Goal: Register for event/course

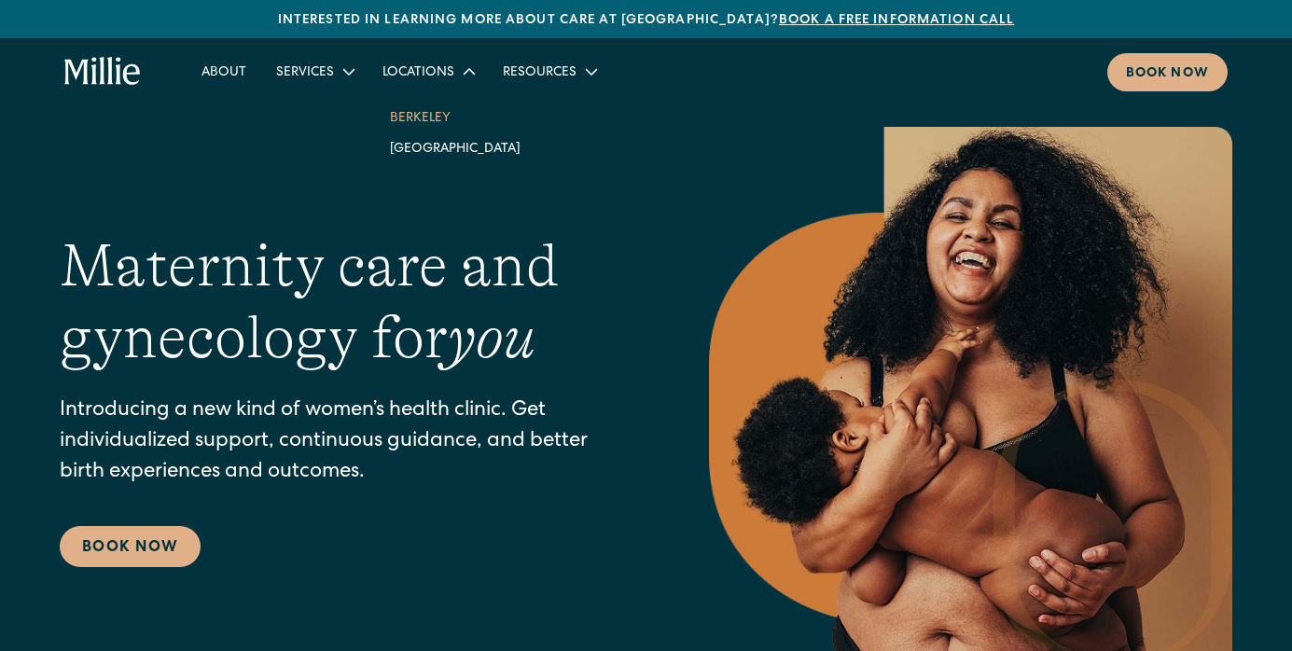
click at [420, 115] on link "Berkeley" at bounding box center [455, 117] width 160 height 31
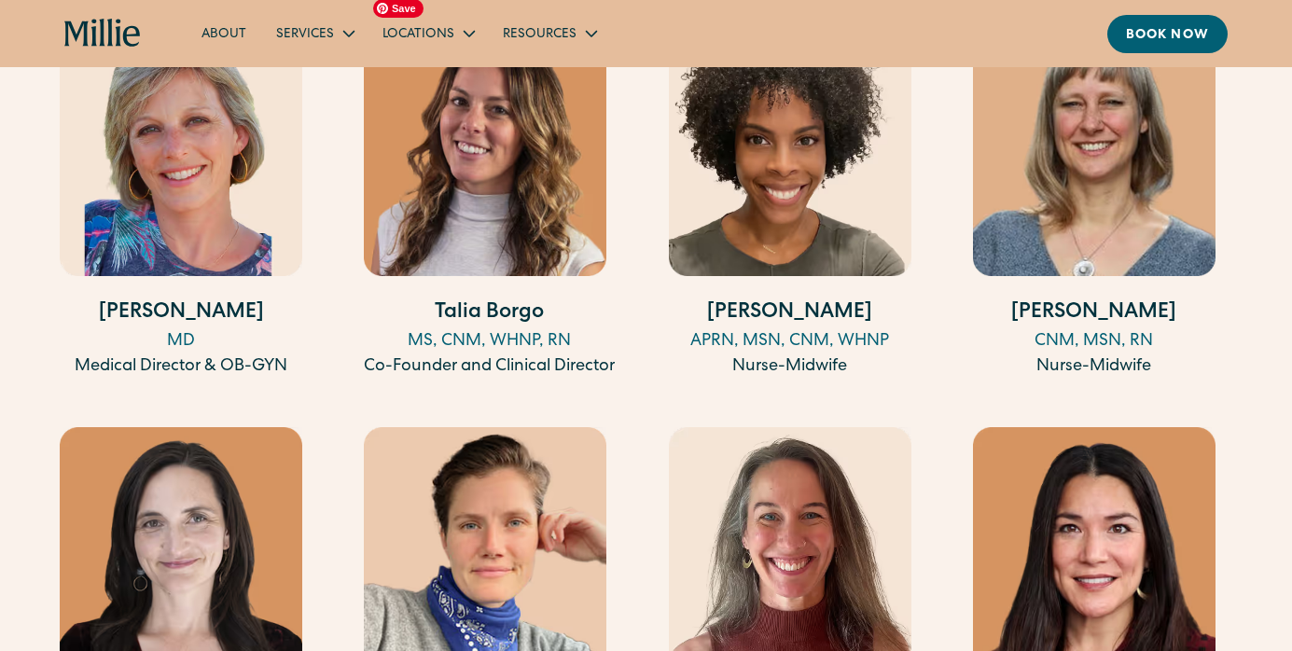
scroll to position [2059, 0]
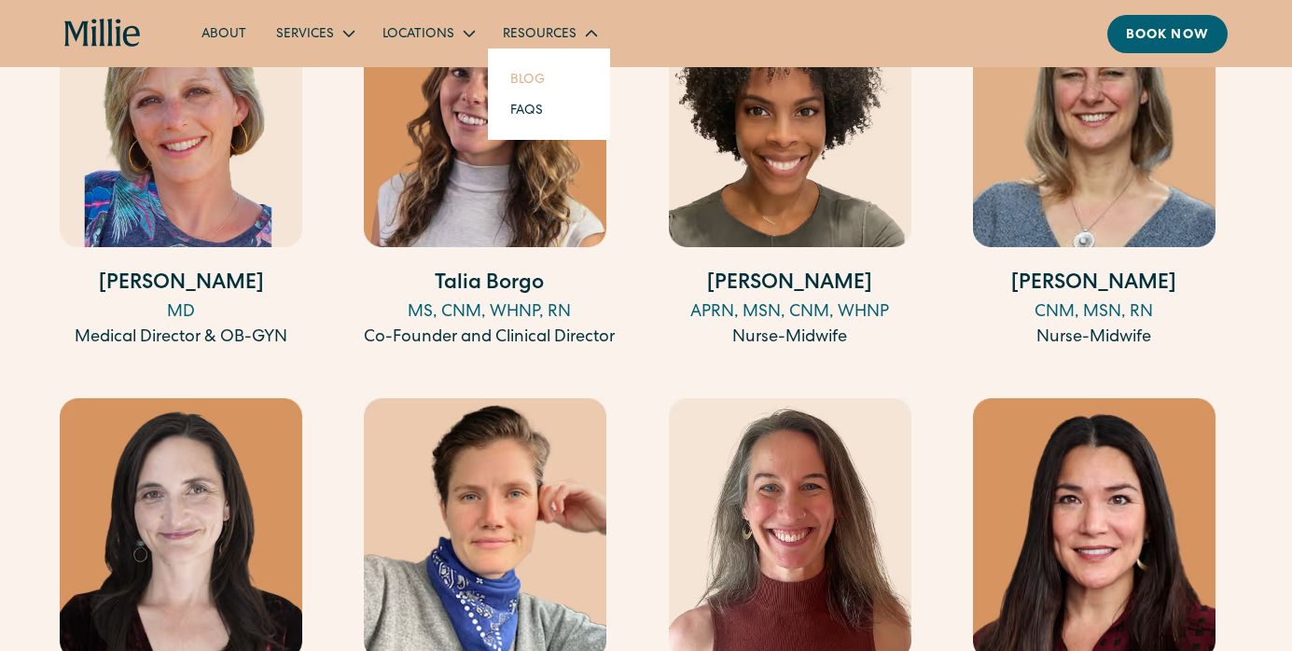
click at [532, 76] on link "Blog" at bounding box center [527, 78] width 64 height 31
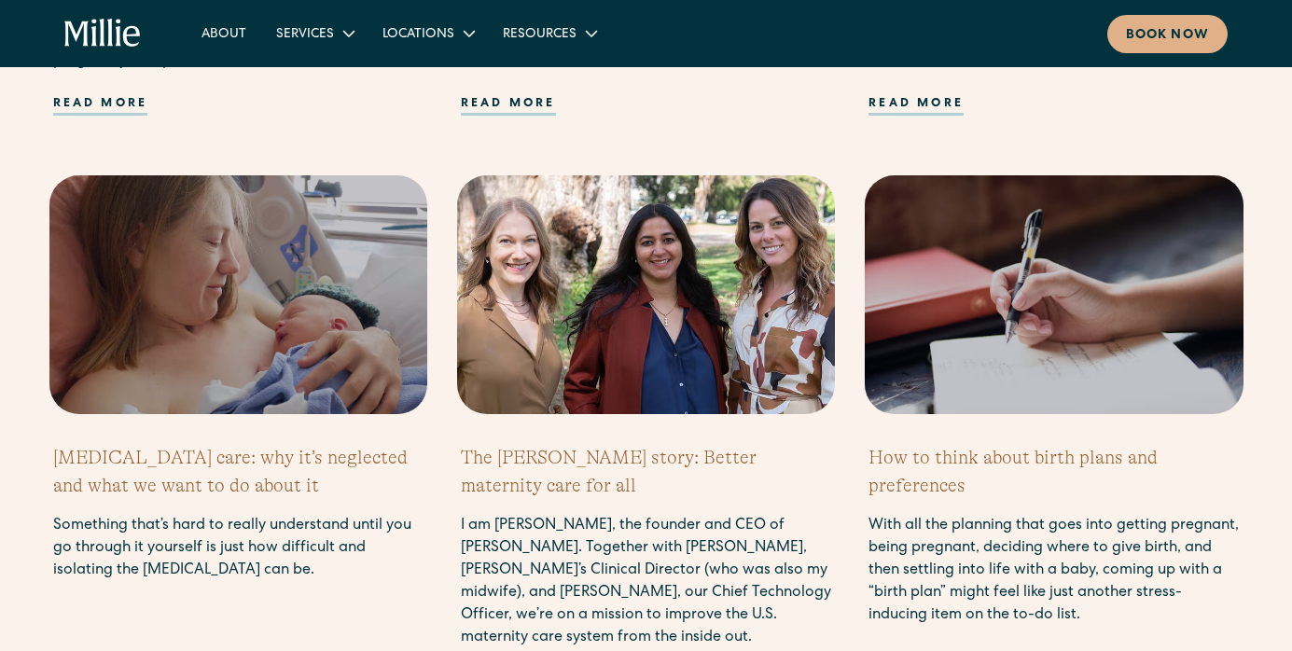
scroll to position [1751, 0]
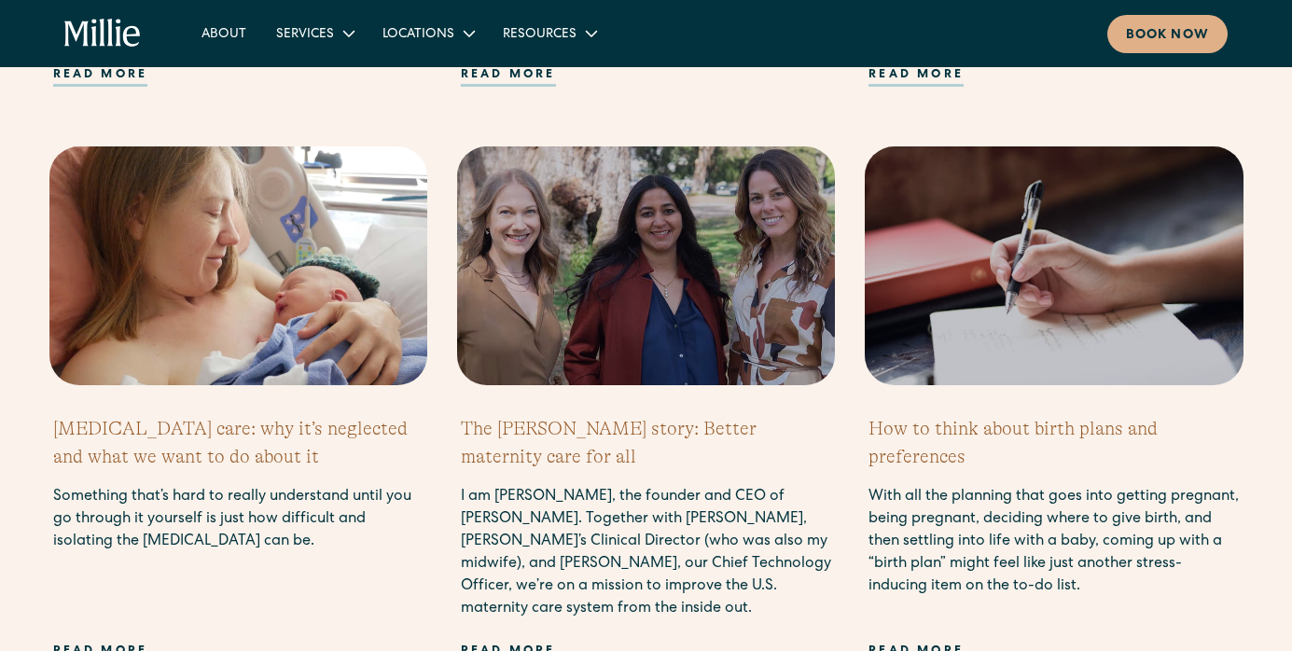
click at [352, 311] on div at bounding box center [238, 265] width 378 height 239
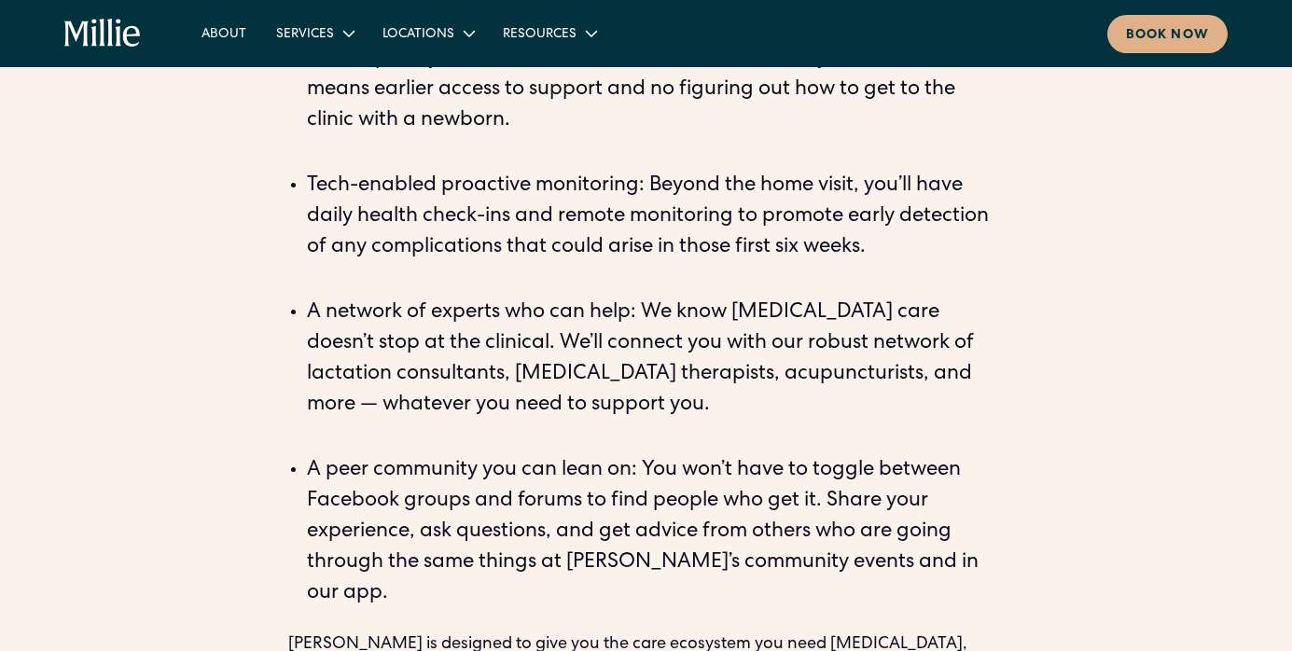
scroll to position [4648, 0]
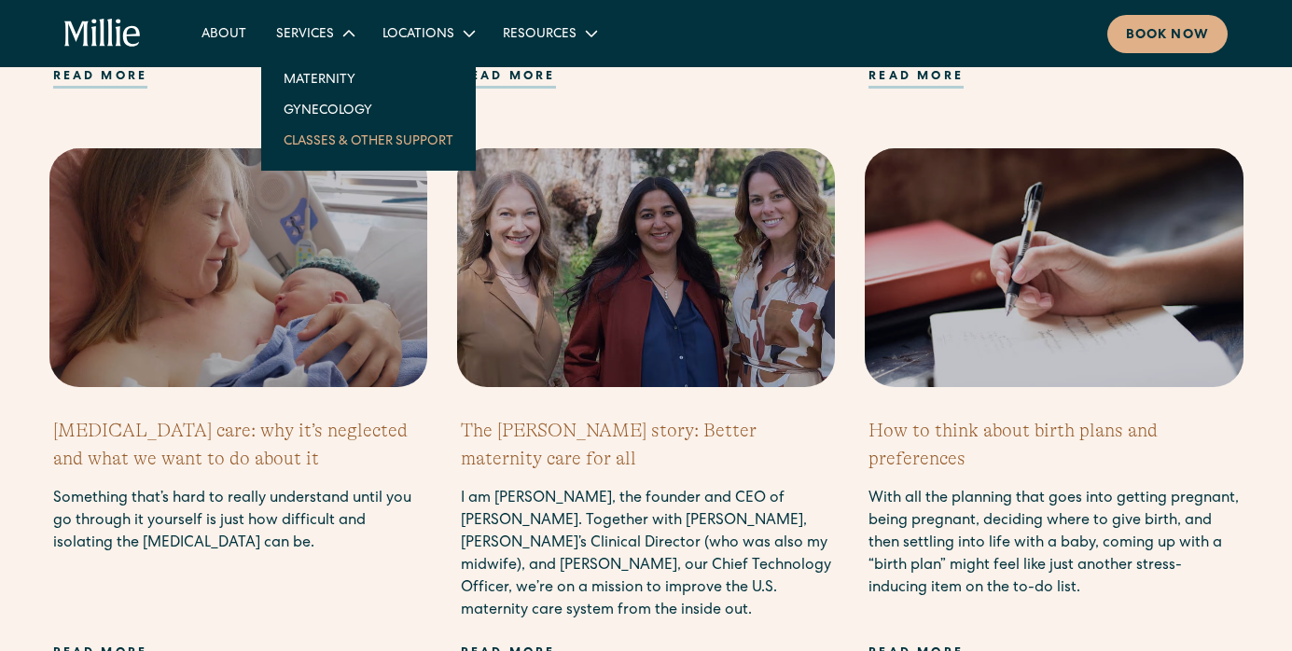
click at [348, 148] on link "Classes & Other Support" at bounding box center [369, 140] width 200 height 31
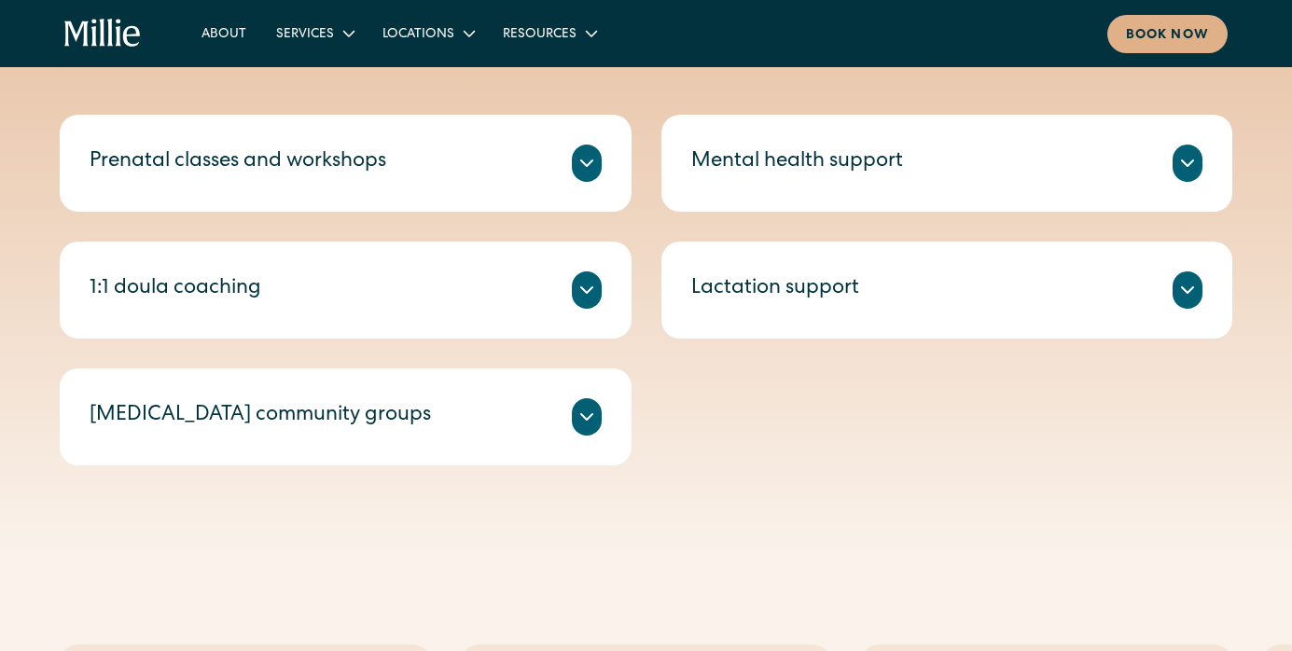
scroll to position [734, 0]
click at [591, 170] on icon at bounding box center [587, 164] width 22 height 22
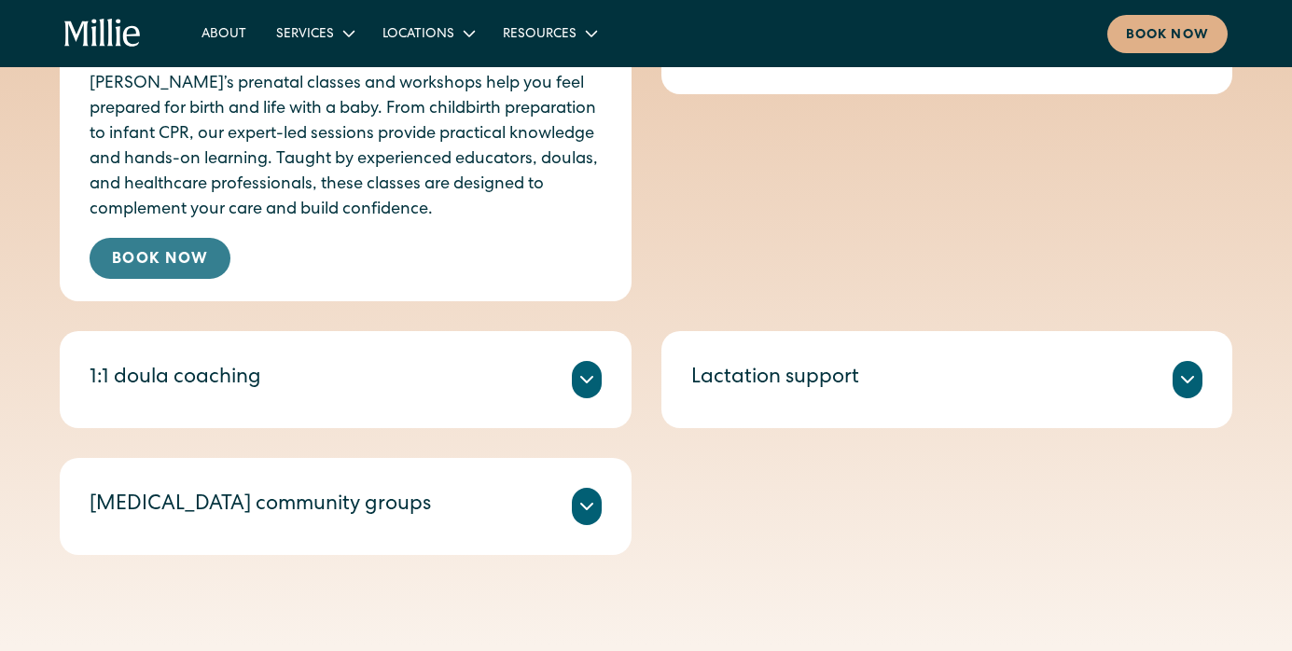
scroll to position [855, 0]
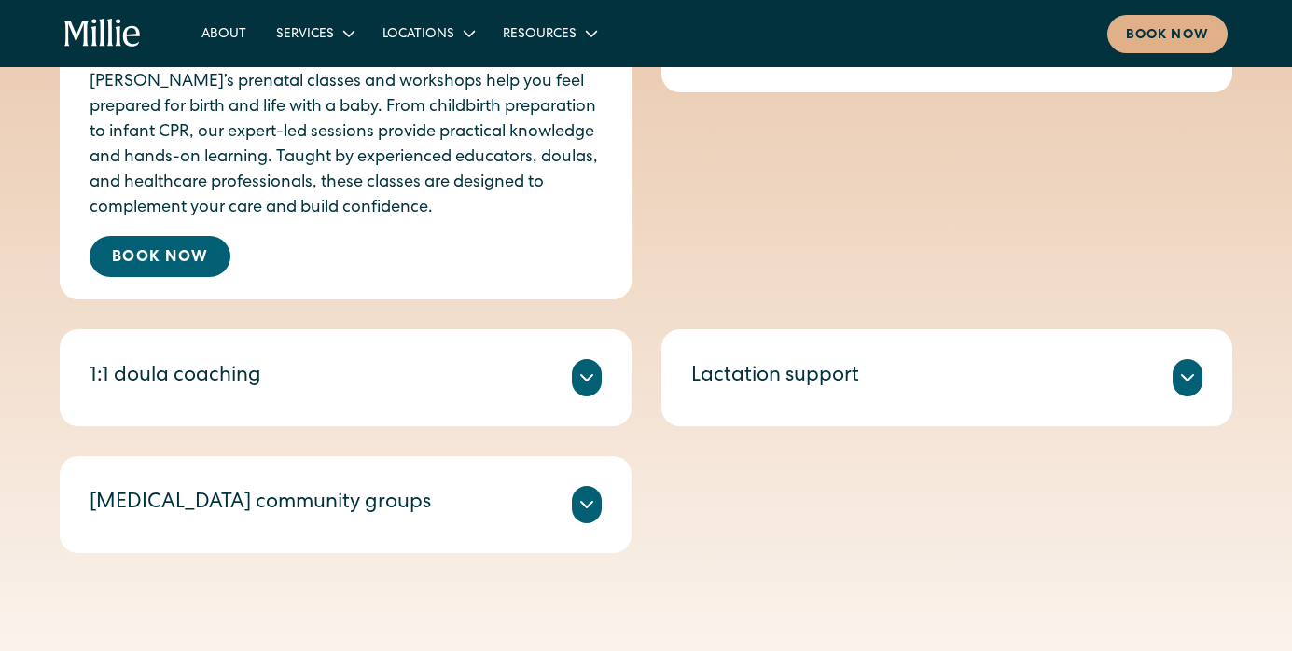
click at [586, 385] on icon at bounding box center [587, 378] width 22 height 22
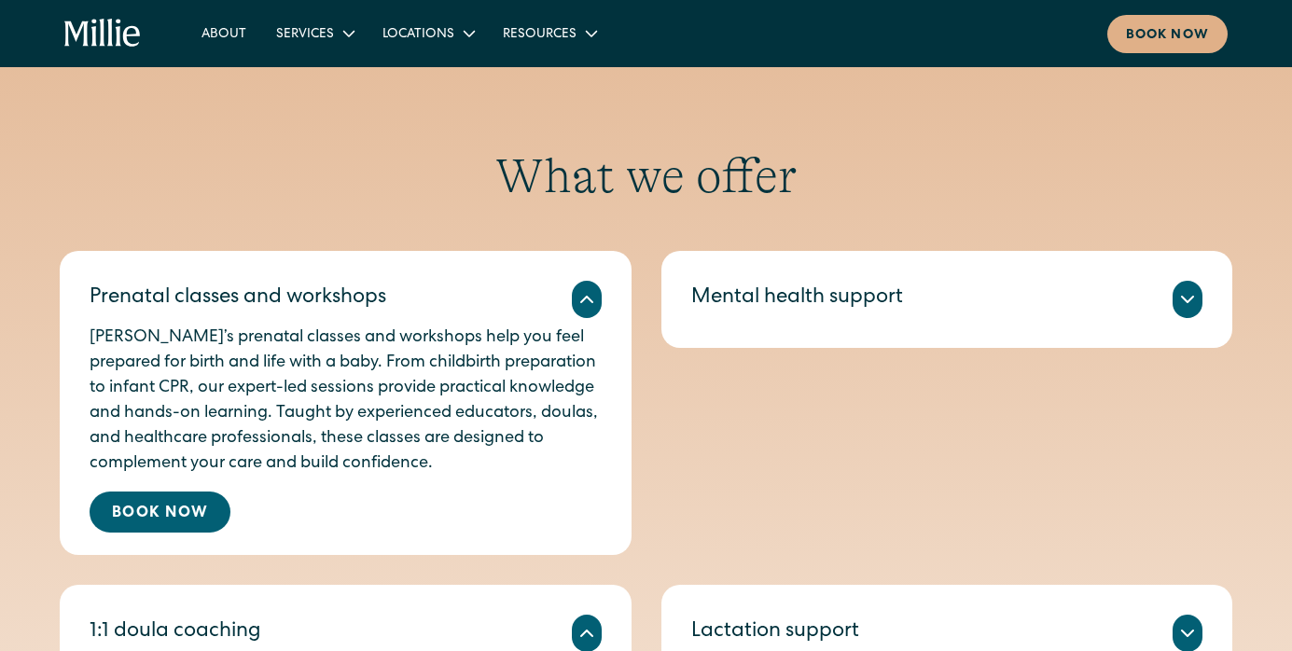
scroll to position [619, 0]
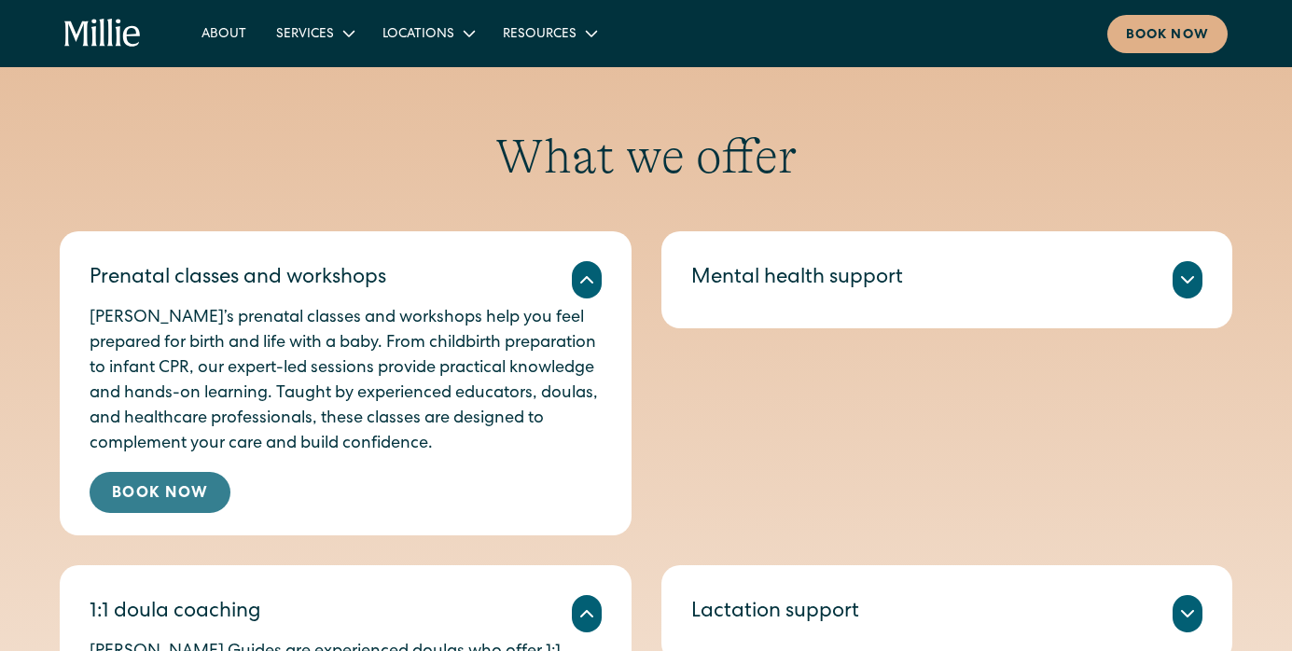
click at [152, 486] on link "Book Now" at bounding box center [160, 492] width 141 height 41
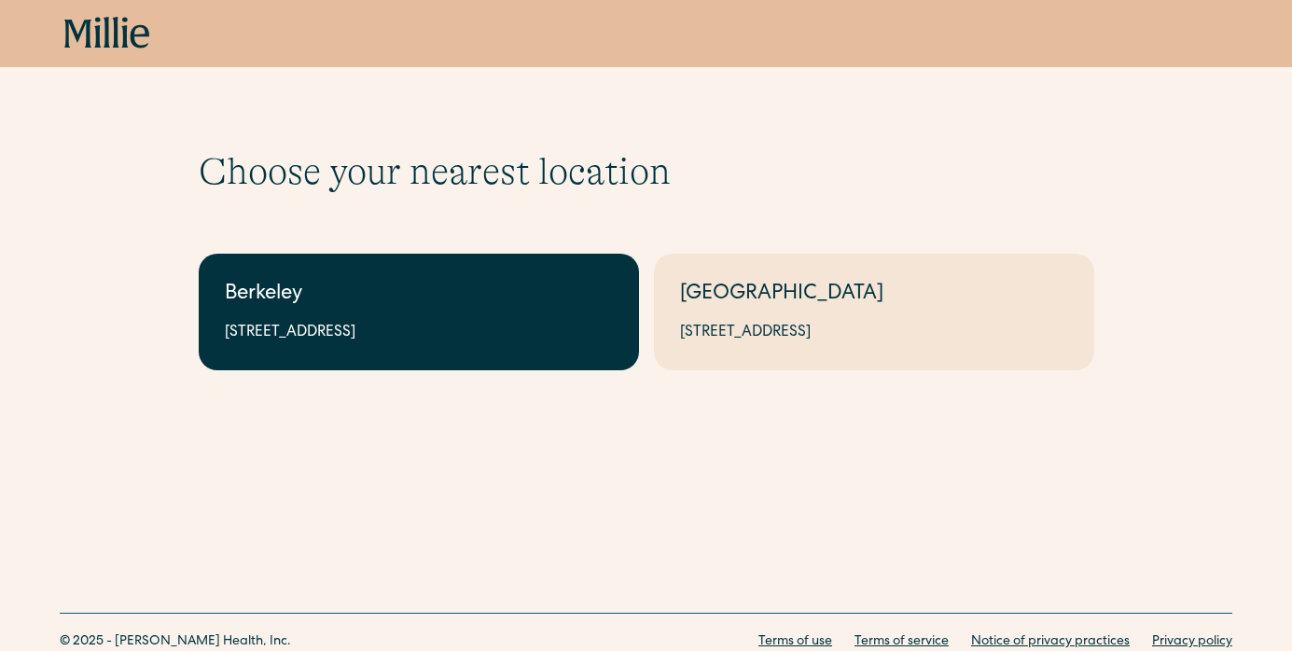
click at [382, 277] on link "Berkeley 2999 Regent St, Suite 524, Berkeley, CA 94705" at bounding box center [419, 312] width 440 height 117
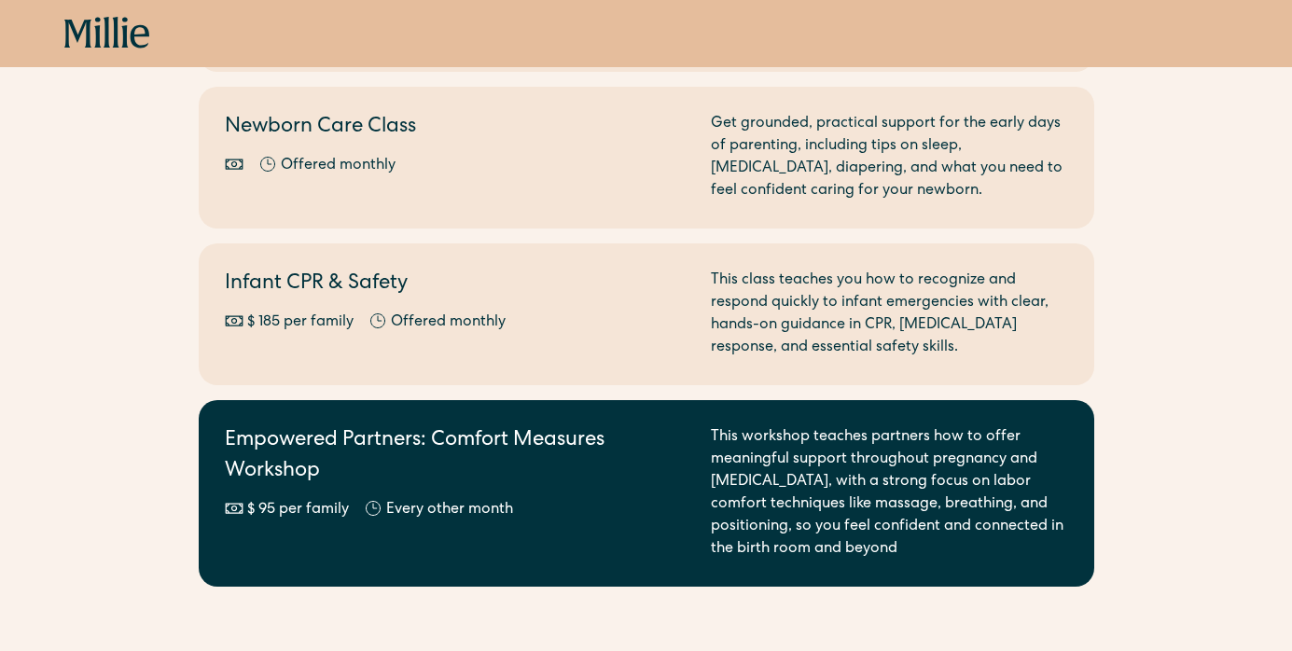
scroll to position [565, 0]
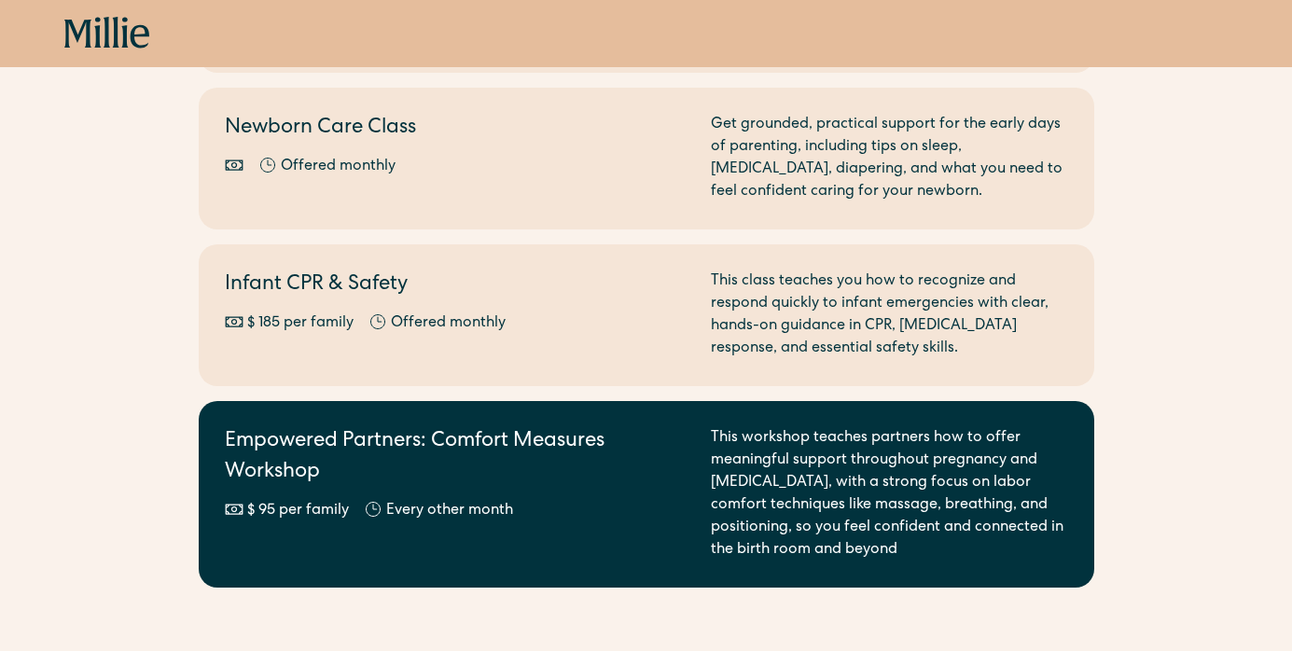
click at [623, 507] on div "$ 95 per family Offered monthly Every other month" at bounding box center [457, 511] width 464 height 22
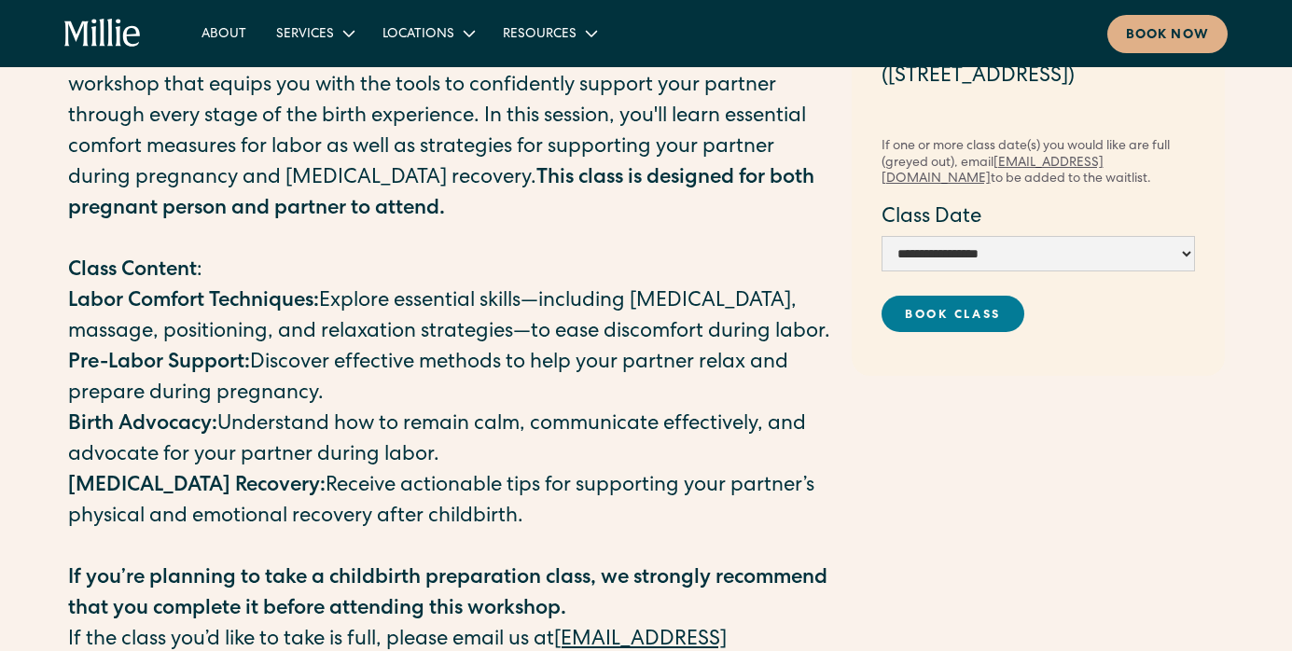
scroll to position [239, 0]
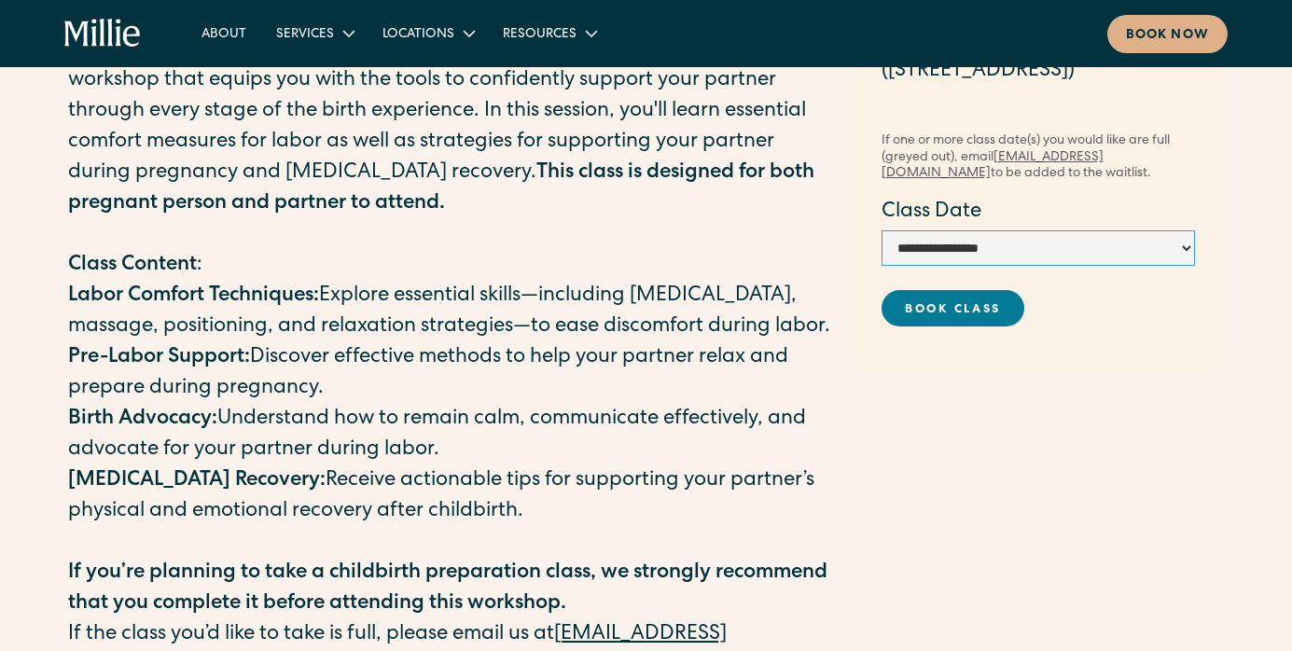
click at [1033, 260] on select "**********" at bounding box center [1038, 247] width 313 height 35
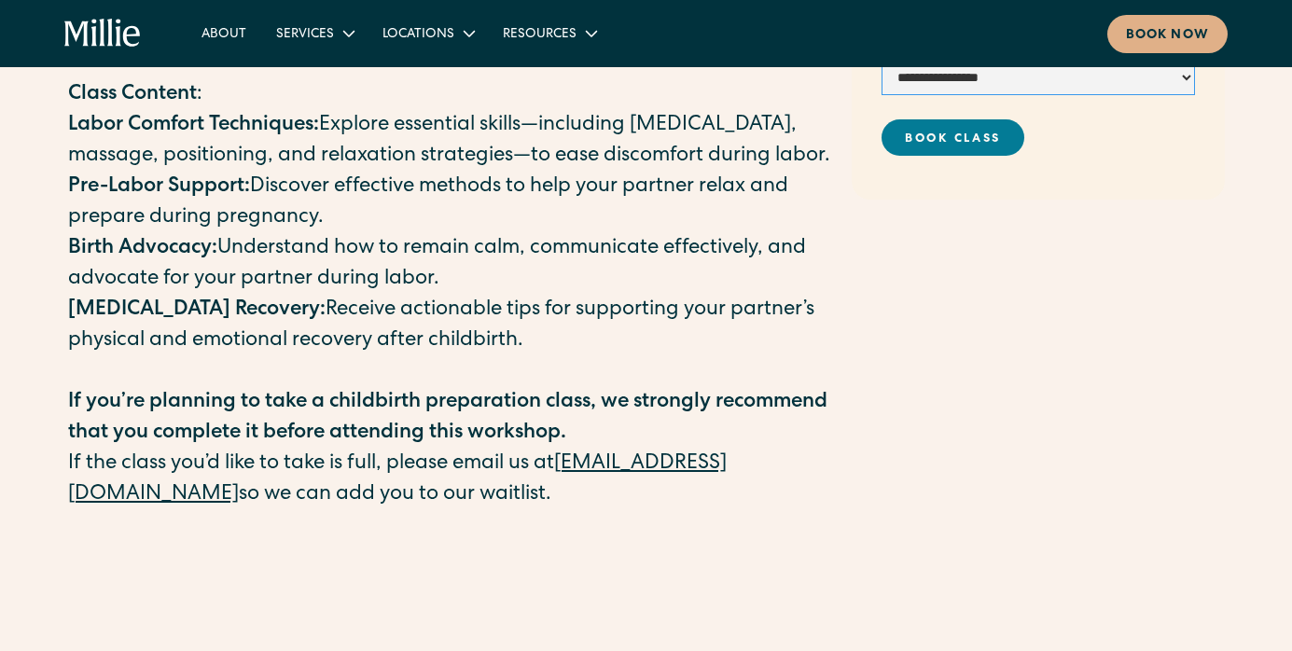
scroll to position [0, 0]
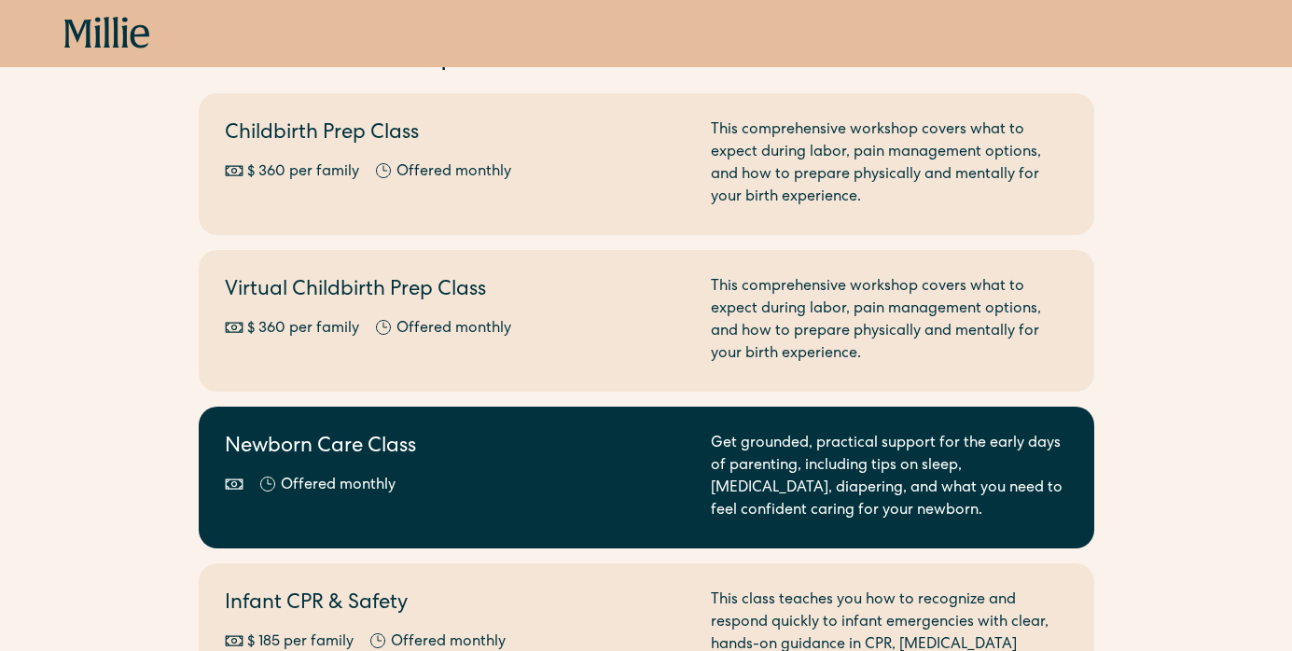
scroll to position [247, 0]
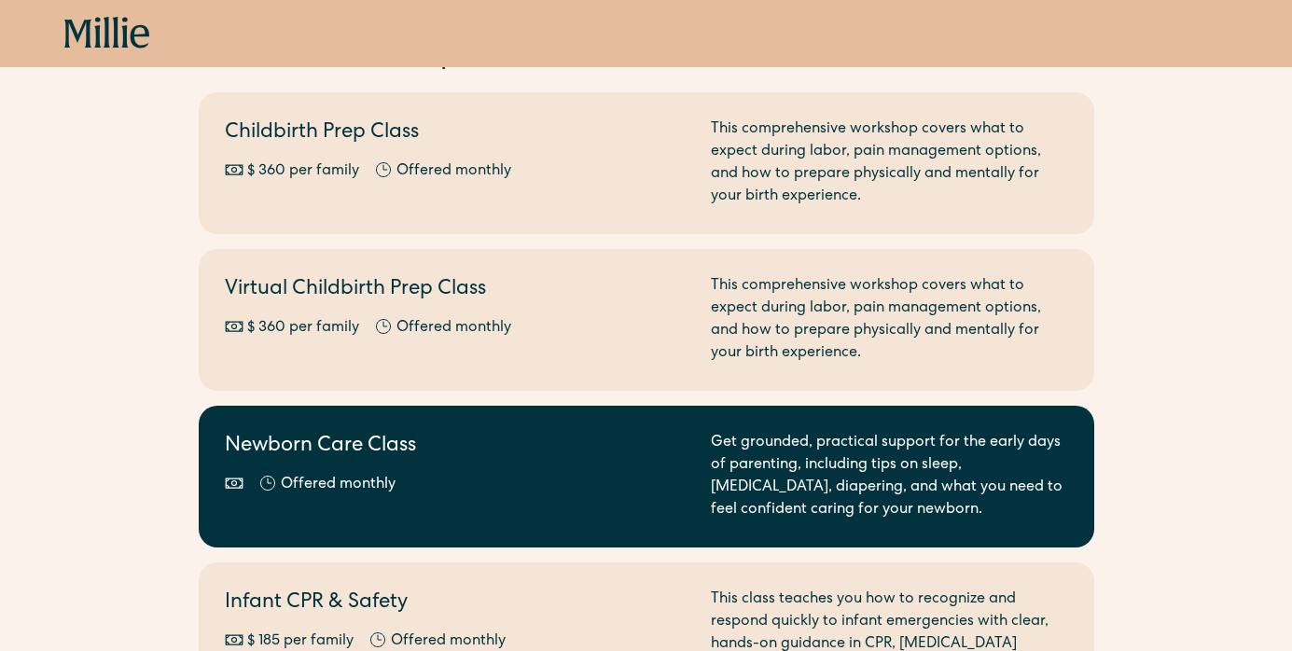
click at [577, 520] on div "Newborn Care Class Offered monthly Every other month" at bounding box center [457, 477] width 464 height 90
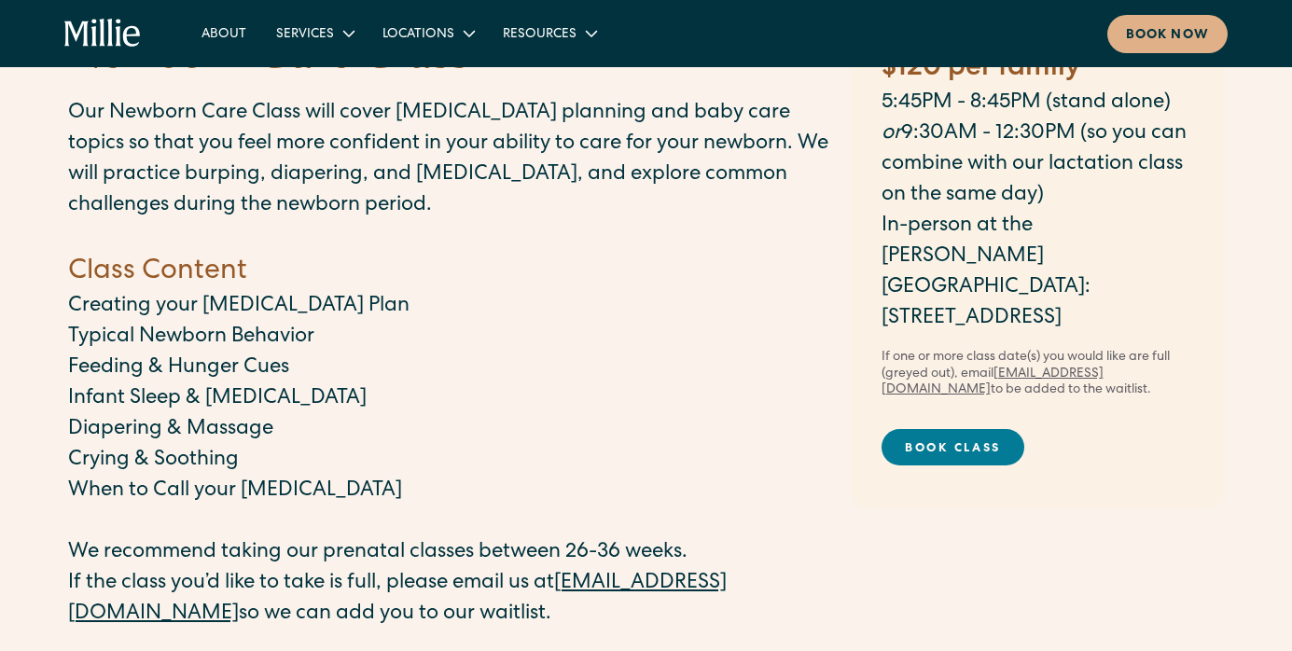
scroll to position [125, 0]
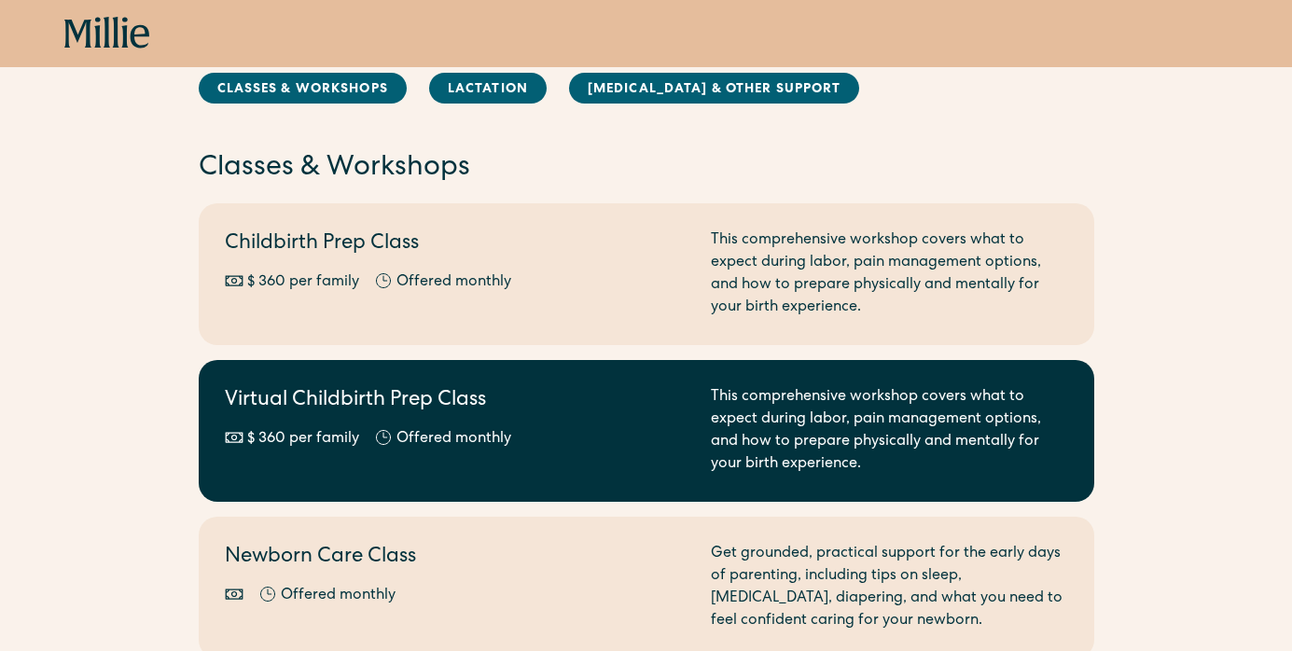
scroll to position [135, 0]
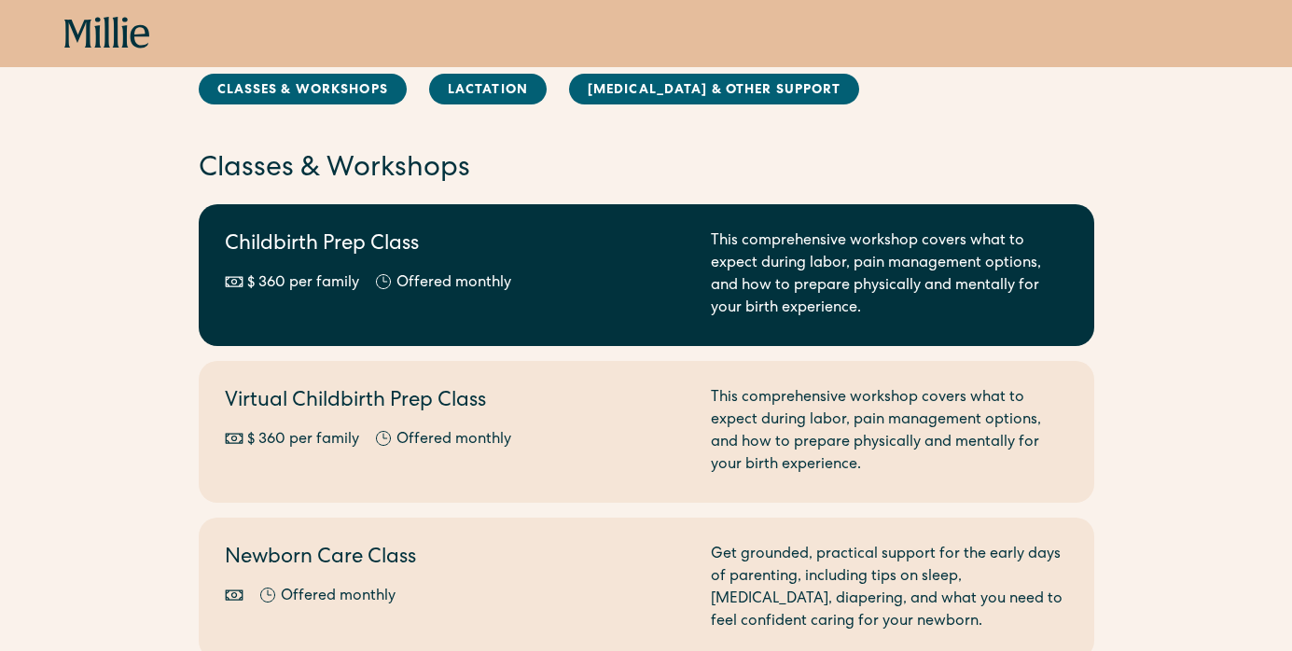
click at [527, 265] on div "Childbirth Prep Class $ 360 per family Offered monthly Every other month" at bounding box center [457, 275] width 464 height 90
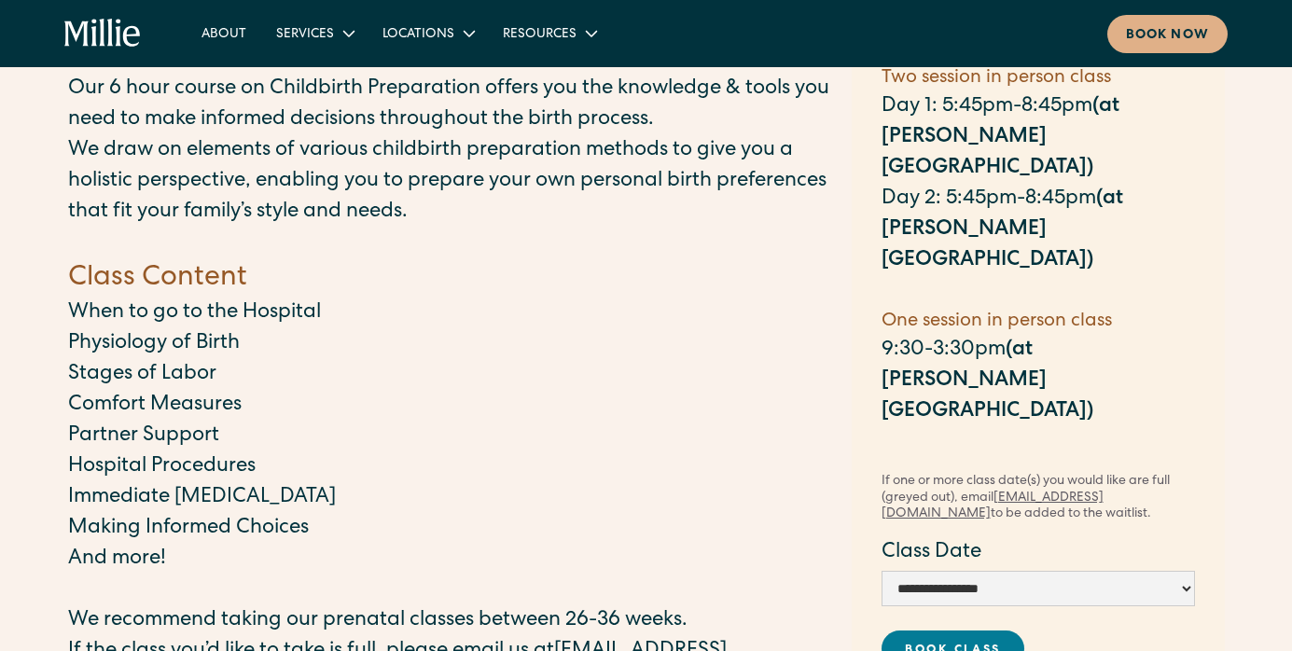
scroll to position [140, 0]
click at [1029, 570] on select "**********" at bounding box center [1038, 587] width 313 height 35
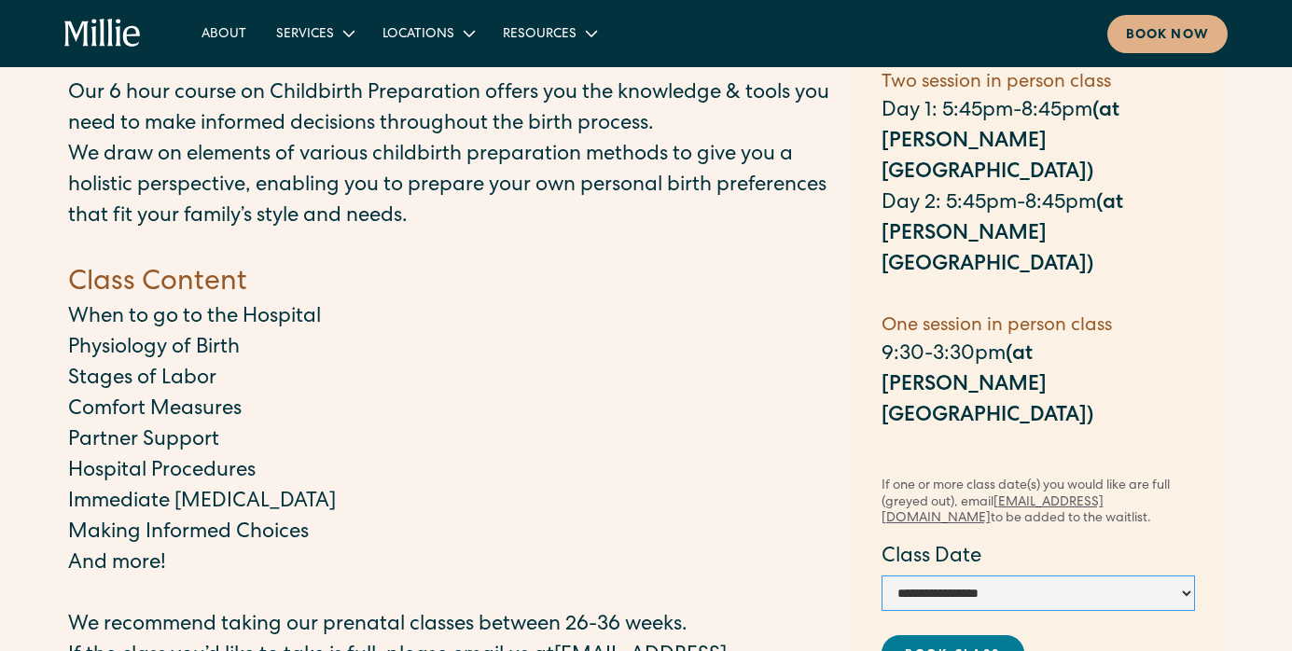
scroll to position [160, 0]
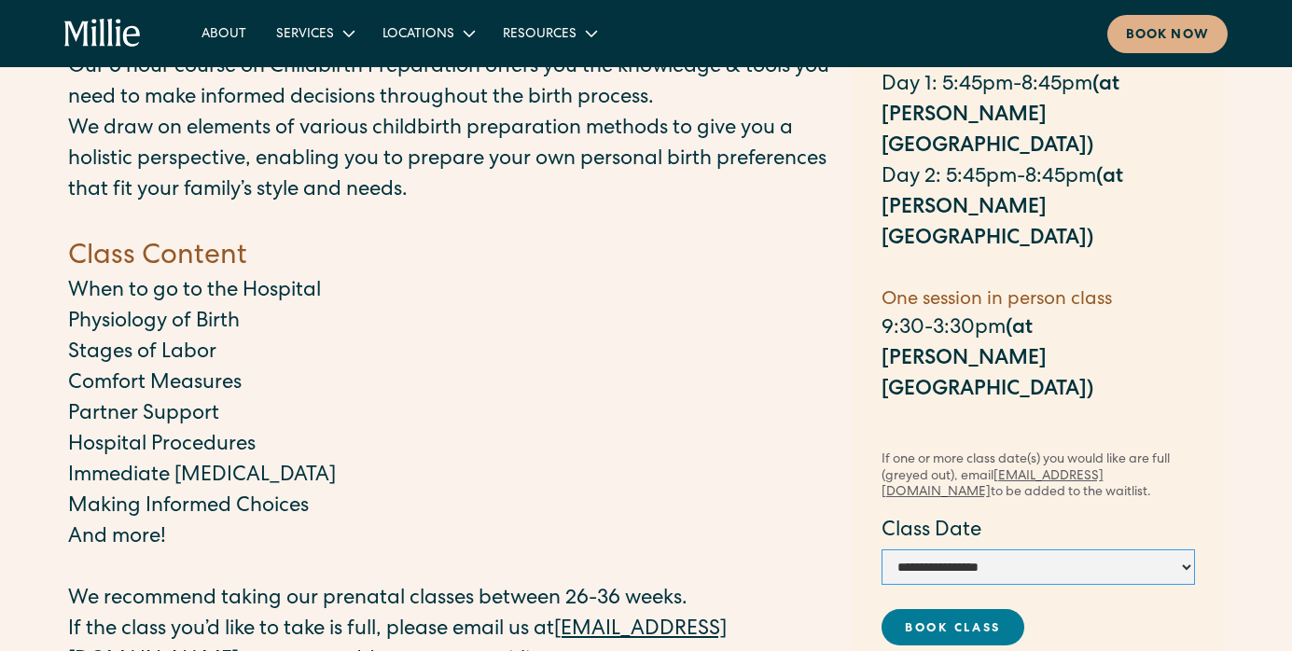
click at [1026, 550] on select "**********" at bounding box center [1038, 567] width 313 height 35
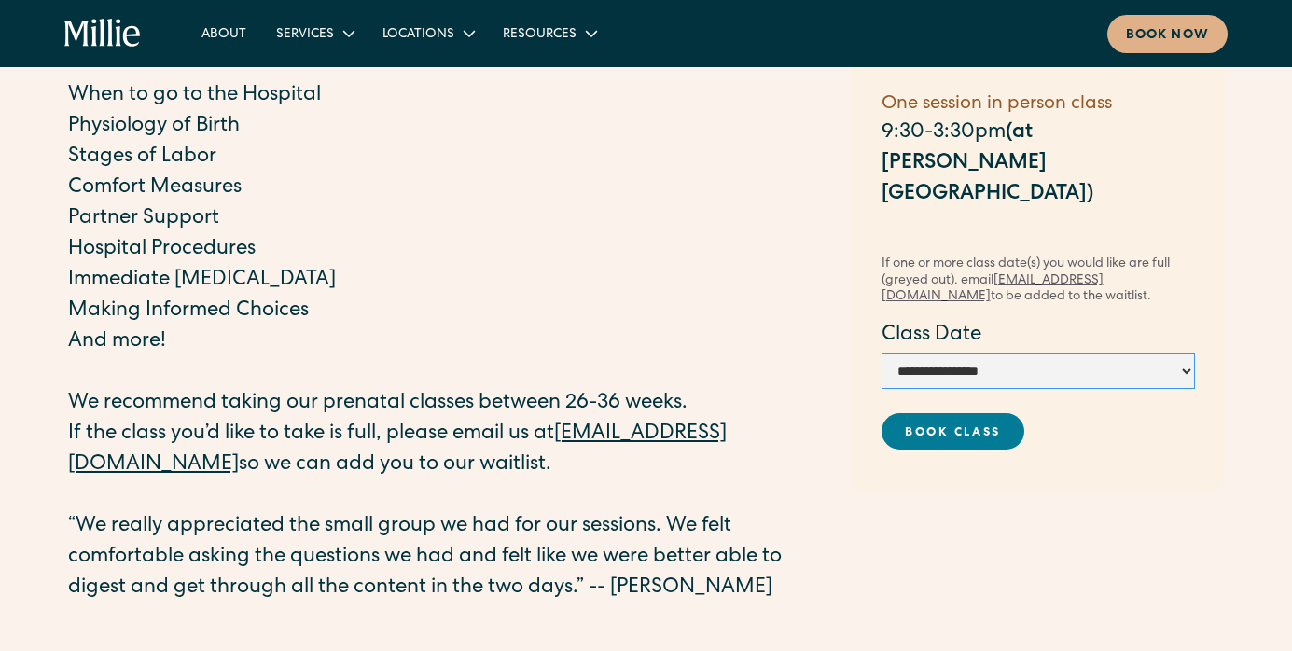
scroll to position [359, 0]
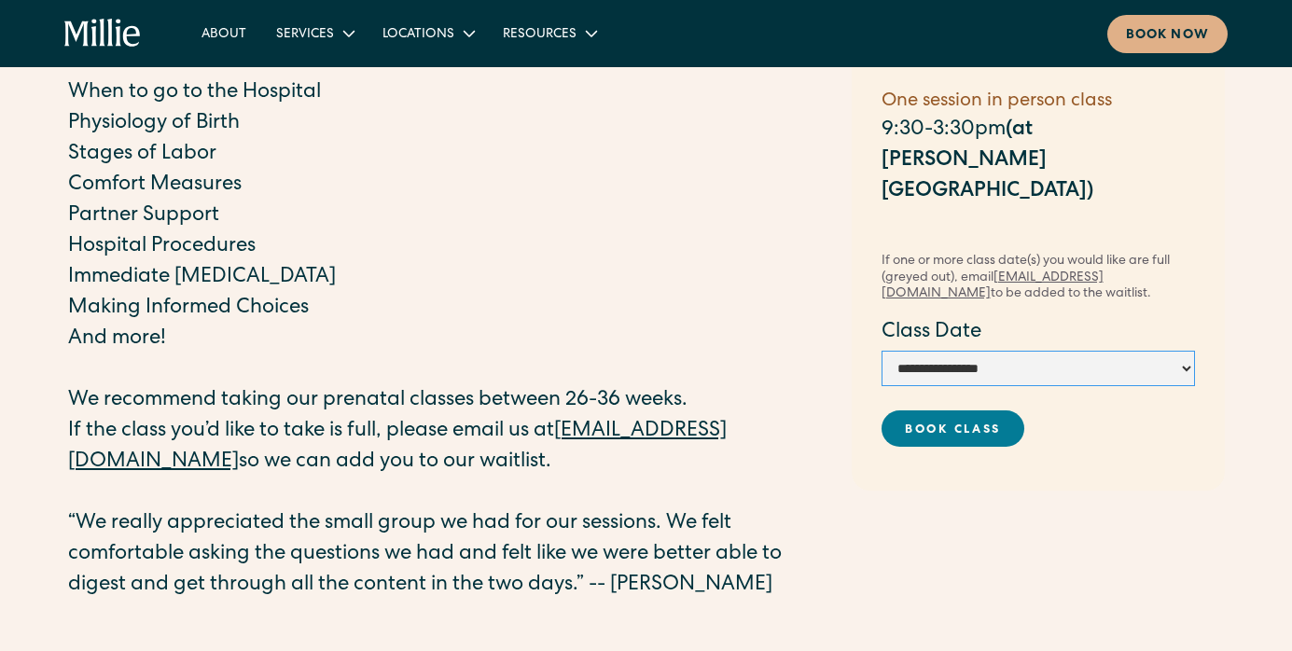
click at [1007, 351] on select "**********" at bounding box center [1038, 368] width 313 height 35
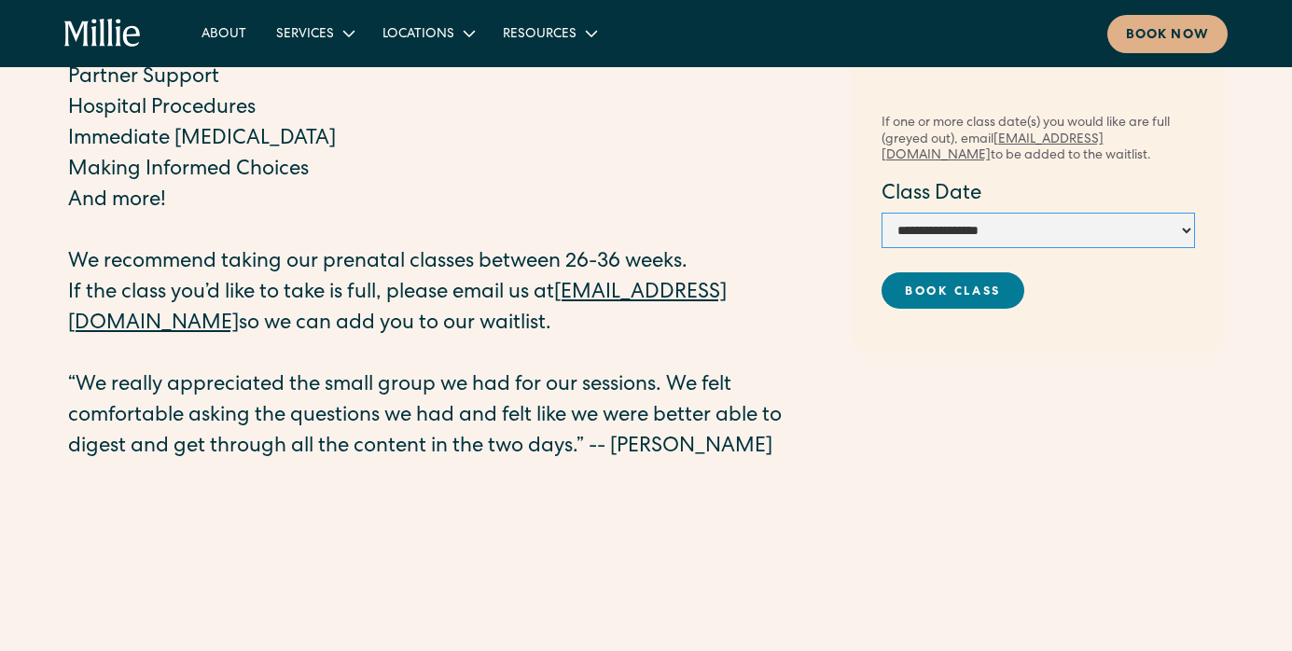
scroll to position [0, 0]
